Goal: Transaction & Acquisition: Obtain resource

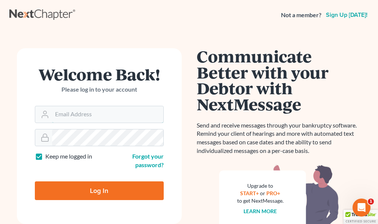
type input "[EMAIL_ADDRESS][DOMAIN_NAME]"
click at [45, 156] on label "Keep me logged in" at bounding box center [68, 156] width 47 height 9
click at [48, 156] on input "Keep me logged in" at bounding box center [50, 154] width 5 height 5
checkbox input "false"
click at [97, 191] on input "Log In" at bounding box center [99, 191] width 129 height 19
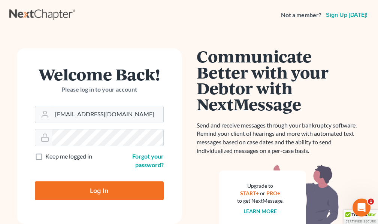
type input "Thinking..."
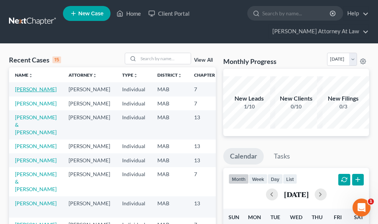
click at [27, 89] on link "[PERSON_NAME]" at bounding box center [36, 89] width 42 height 6
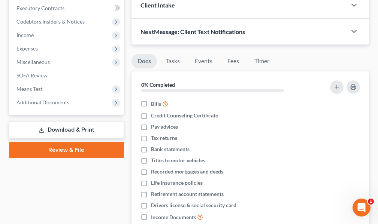
scroll to position [187, 0]
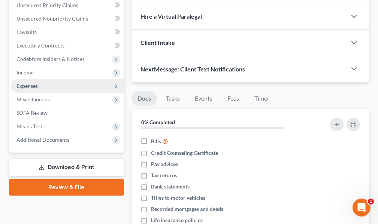
click at [32, 88] on span "Expenses" at bounding box center [26, 86] width 21 height 6
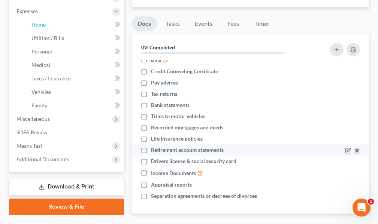
scroll to position [0, 0]
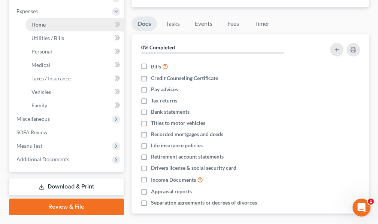
click at [38, 24] on span "Home" at bounding box center [38, 24] width 14 height 6
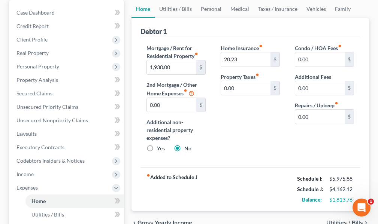
scroll to position [112, 0]
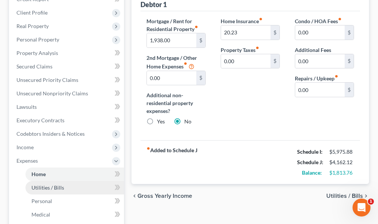
click at [44, 188] on span "Utilities / Bills" at bounding box center [47, 188] width 33 height 6
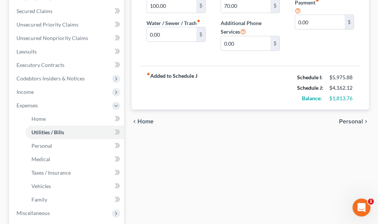
scroll to position [187, 0]
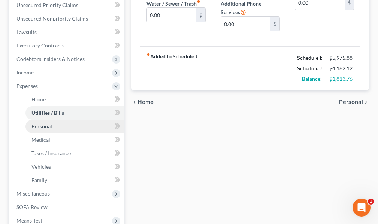
click at [44, 127] on span "Personal" at bounding box center [41, 126] width 21 height 6
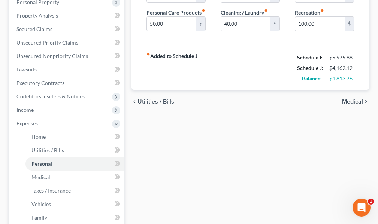
scroll to position [187, 0]
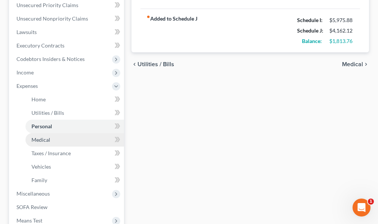
drag, startPoint x: 42, startPoint y: 140, endPoint x: 108, endPoint y: 150, distance: 66.6
click at [42, 141] on span "Medical" at bounding box center [40, 140] width 19 height 6
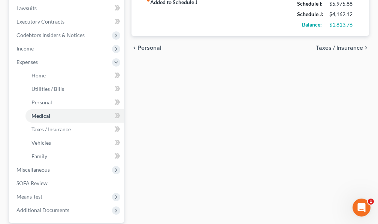
scroll to position [225, 0]
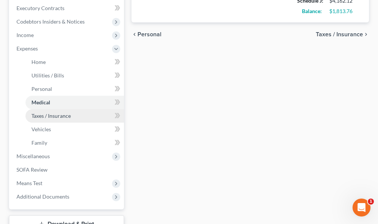
click at [59, 118] on span "Taxes / Insurance" at bounding box center [50, 116] width 39 height 6
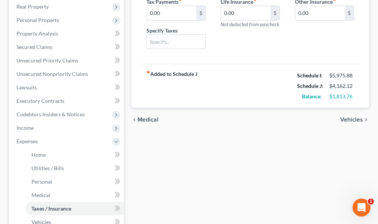
scroll to position [187, 0]
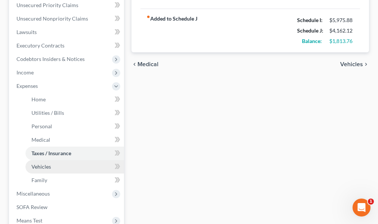
click at [48, 168] on span "Vehicles" at bounding box center [40, 167] width 19 height 6
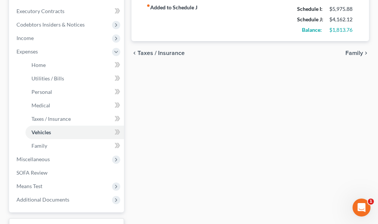
scroll to position [225, 0]
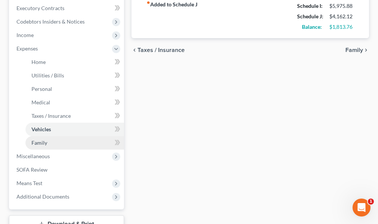
click at [40, 143] on span "Family" at bounding box center [39, 143] width 16 height 6
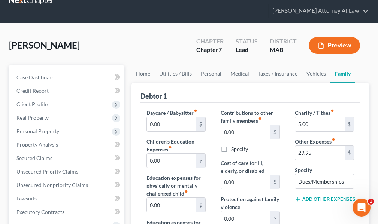
scroll to position [75, 0]
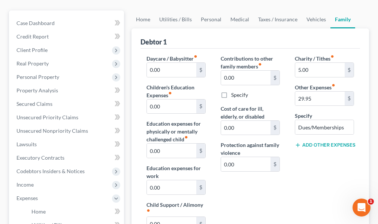
click at [297, 146] on icon at bounding box center [298, 145] width 6 height 6
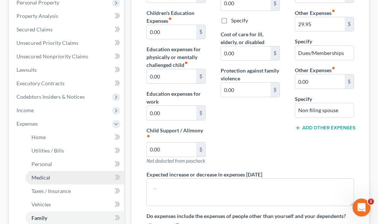
scroll to position [150, 0]
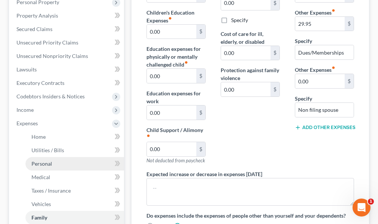
click at [50, 165] on span "Personal" at bounding box center [41, 164] width 21 height 6
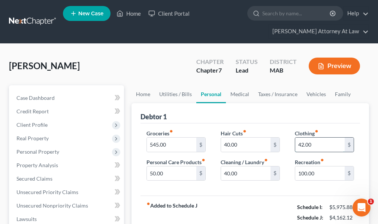
click at [333, 147] on input "42.00" at bounding box center [319, 145] width 49 height 14
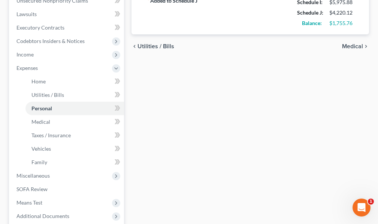
scroll to position [225, 0]
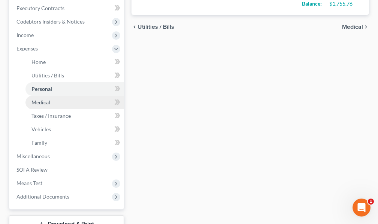
type input "100."
click at [44, 102] on span "Medical" at bounding box center [40, 102] width 19 height 6
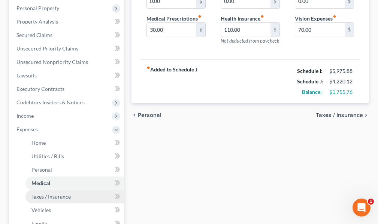
scroll to position [187, 0]
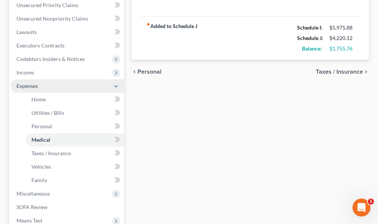
click at [33, 87] on span "Expenses" at bounding box center [26, 86] width 21 height 6
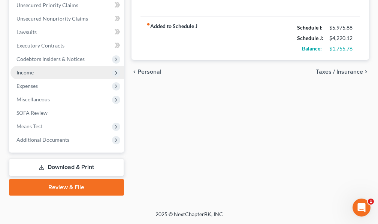
click at [24, 75] on span "Income" at bounding box center [24, 72] width 17 height 6
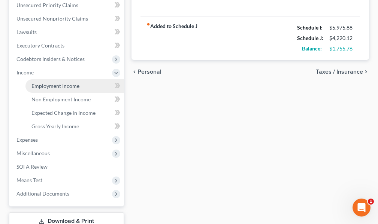
click at [57, 87] on span "Employment Income" at bounding box center [55, 86] width 48 height 6
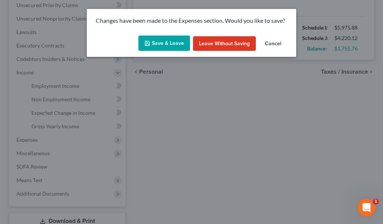
click at [165, 42] on button "Save & Leave" at bounding box center [164, 44] width 52 height 16
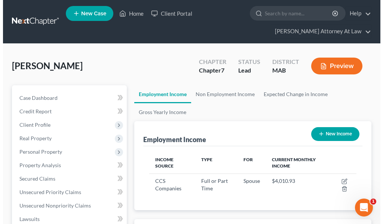
scroll to position [104, 222]
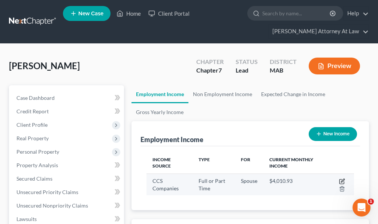
click at [341, 182] on icon "button" at bounding box center [342, 182] width 6 height 6
select select "0"
select select "22"
select select "2"
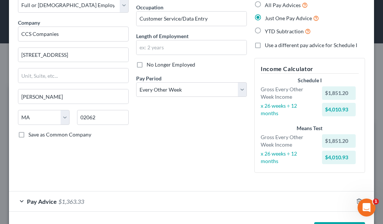
scroll to position [73, 0]
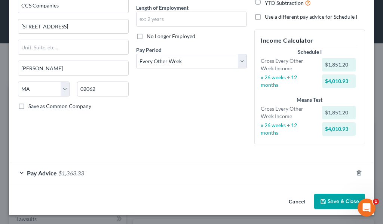
click at [22, 173] on div "Pay Advice $1,363.33" at bounding box center [181, 173] width 344 height 20
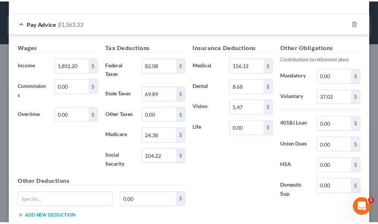
scroll to position [260, 0]
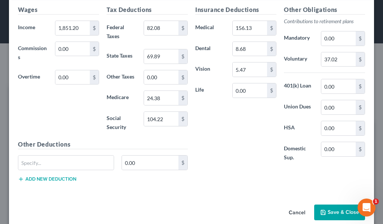
click at [325, 212] on button "Save & Close" at bounding box center [339, 213] width 51 height 16
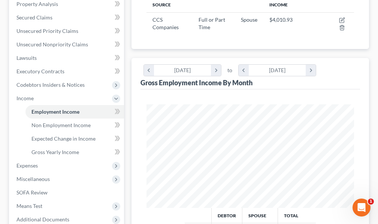
scroll to position [150, 0]
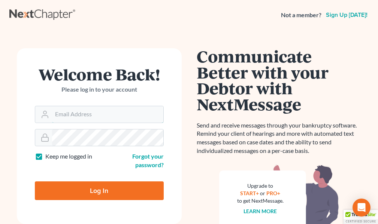
type input "[EMAIL_ADDRESS][DOMAIN_NAME]"
click at [45, 156] on label "Keep me logged in" at bounding box center [68, 156] width 47 height 9
click at [48, 156] on input "Keep me logged in" at bounding box center [50, 154] width 5 height 5
checkbox input "false"
click at [98, 190] on input "Log In" at bounding box center [99, 191] width 129 height 19
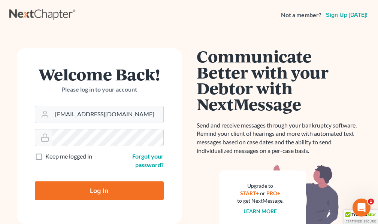
type input "Thinking..."
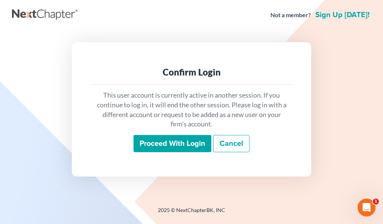
click at [166, 141] on input "Proceed with login" at bounding box center [173, 143] width 78 height 17
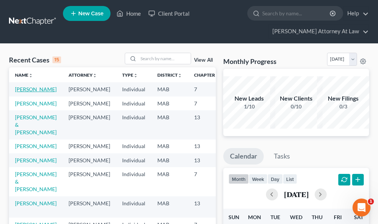
click at [25, 87] on link "[PERSON_NAME]" at bounding box center [36, 89] width 42 height 6
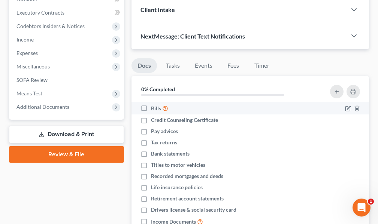
scroll to position [262, 0]
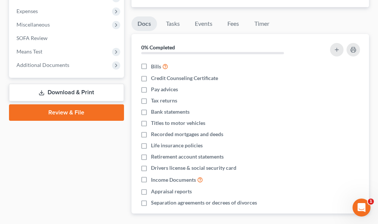
click at [74, 91] on link "Download & Print" at bounding box center [66, 93] width 115 height 18
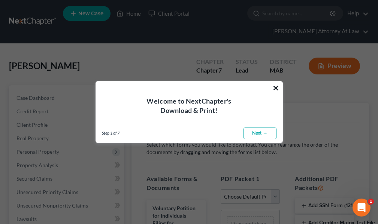
click at [275, 87] on button "×" at bounding box center [275, 88] width 7 height 12
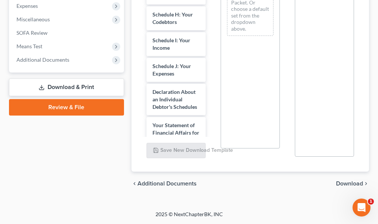
scroll to position [199, 0]
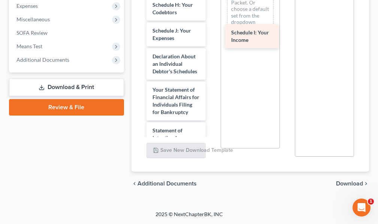
drag, startPoint x: 161, startPoint y: 31, endPoint x: 240, endPoint y: 33, distance: 78.6
click at [211, 33] on div "Schedule I: Your Income Voluntary Petition for Individuals Filing for Bankruptc…" at bounding box center [175, 35] width 71 height 602
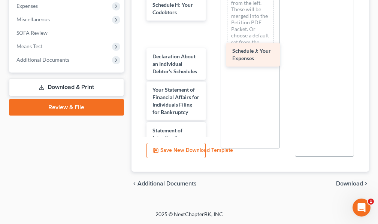
drag, startPoint x: 163, startPoint y: 36, endPoint x: 243, endPoint y: 56, distance: 82.2
click at [211, 56] on div "Schedule J: Your Expenses Voluntary Petition for Individuals Filing for Bankrup…" at bounding box center [175, 35] width 71 height 602
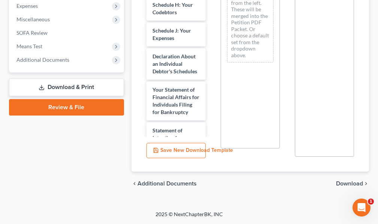
click at [73, 86] on link "Download & Print" at bounding box center [66, 88] width 115 height 18
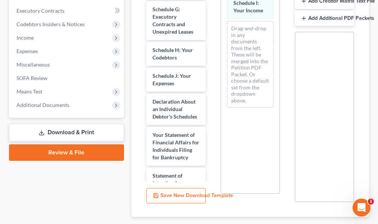
scroll to position [222, 0]
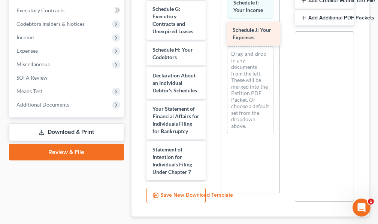
drag, startPoint x: 175, startPoint y: 74, endPoint x: 255, endPoint y: 28, distance: 92.2
click at [211, 28] on div "Schedule J: Your Expenses Voluntary Petition for Individuals Filing for Bankrup…" at bounding box center [175, 66] width 71 height 576
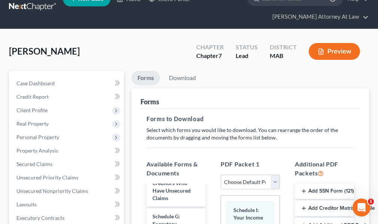
scroll to position [10, 0]
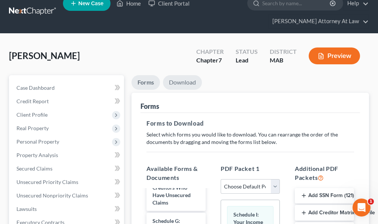
click at [179, 81] on link "Download" at bounding box center [182, 82] width 39 height 15
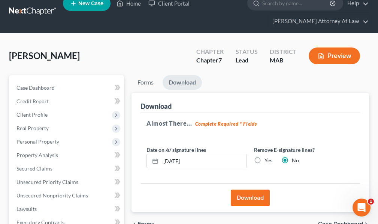
click at [264, 160] on label "Yes" at bounding box center [268, 160] width 8 height 7
click at [267, 160] on input "Yes" at bounding box center [269, 159] width 5 height 5
radio input "true"
radio input "false"
click at [245, 197] on button "Download" at bounding box center [250, 198] width 39 height 16
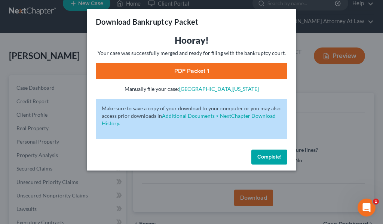
click at [205, 72] on link "PDF Packet 1" at bounding box center [192, 71] width 192 height 16
click at [179, 71] on link "PDF Packet 1" at bounding box center [192, 71] width 192 height 16
click at [265, 157] on span "Complete!" at bounding box center [269, 157] width 24 height 6
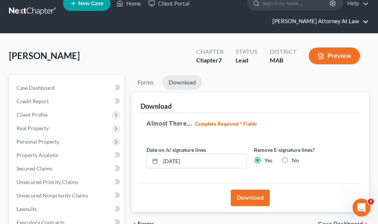
click at [364, 21] on link "Elaine M. Benkoski Attorney At Law" at bounding box center [318, 21] width 100 height 13
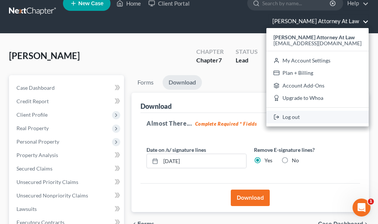
click at [293, 117] on link "Log out" at bounding box center [317, 117] width 102 height 13
